Goal: Task Accomplishment & Management: Manage account settings

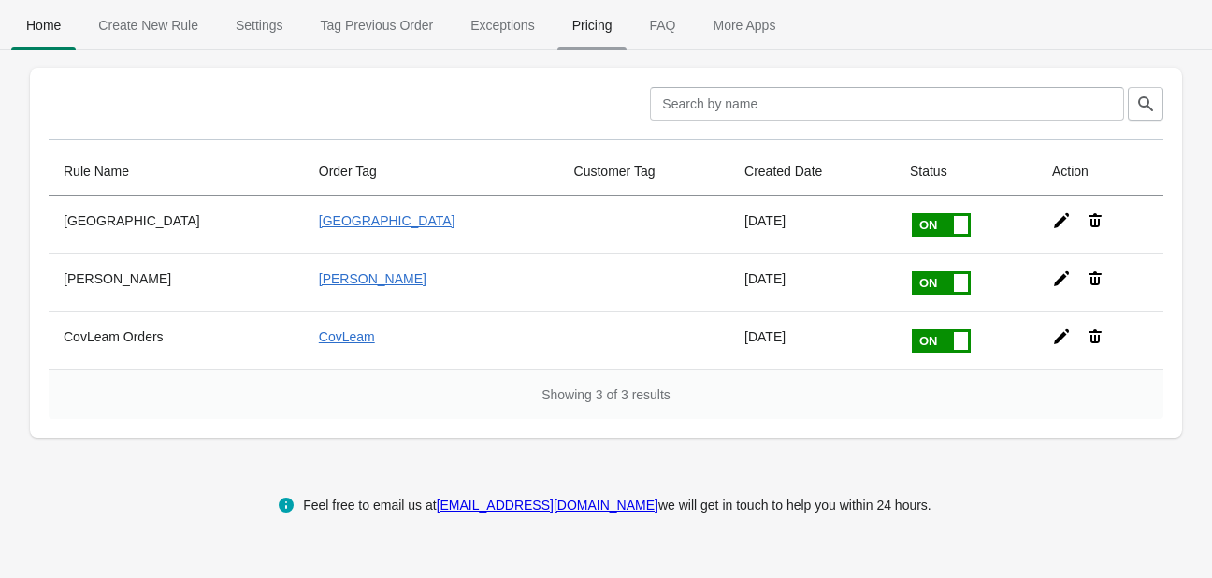
click at [580, 17] on span "Pricing" at bounding box center [592, 25] width 70 height 34
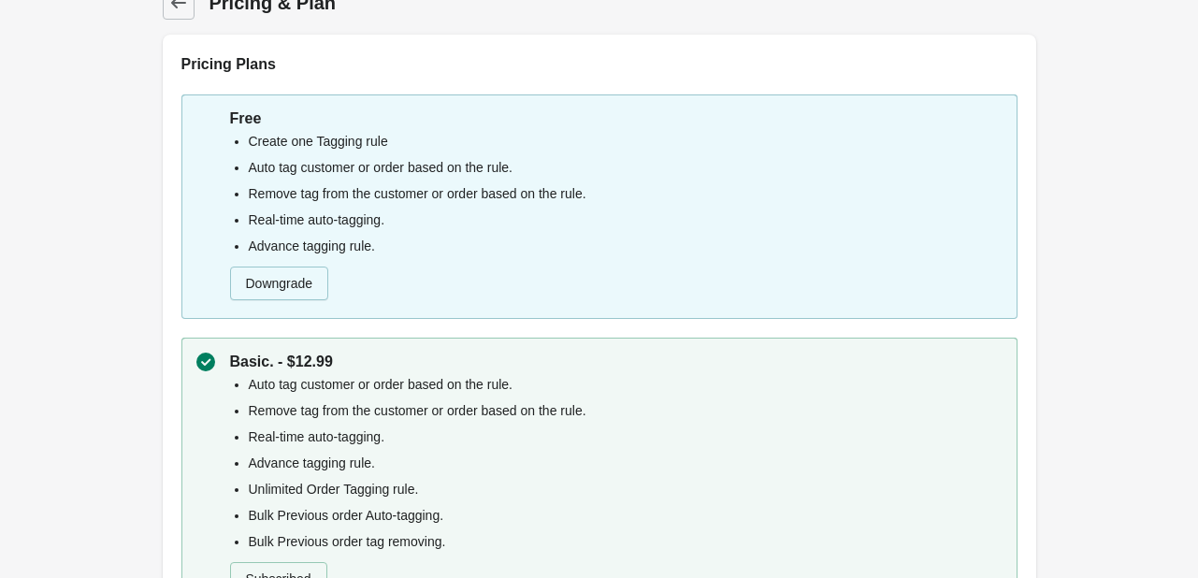
scroll to position [28, 0]
click at [290, 283] on button "Downgrade" at bounding box center [279, 284] width 99 height 34
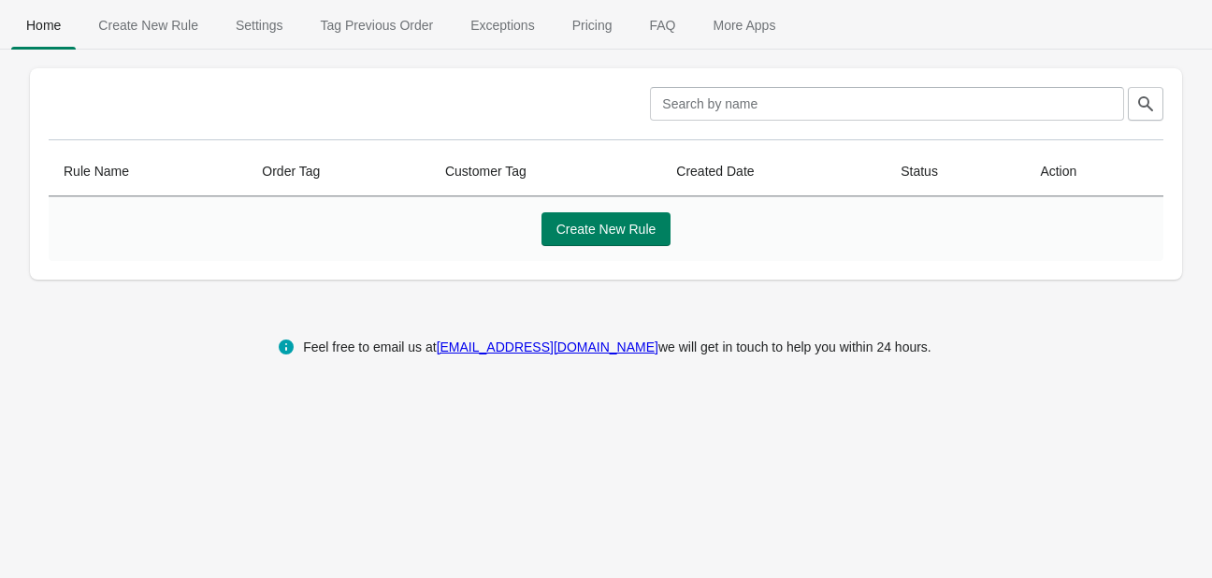
click at [596, 27] on span "Pricing" at bounding box center [592, 25] width 70 height 34
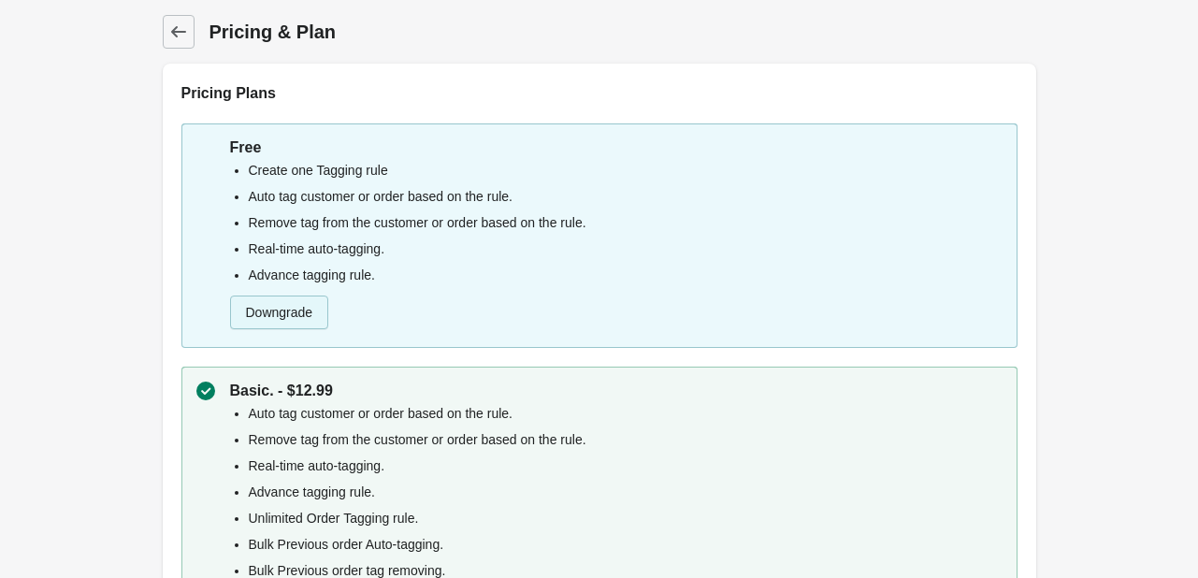
click at [298, 315] on button "Downgrade" at bounding box center [279, 313] width 99 height 34
